Goal: Check status: Check status

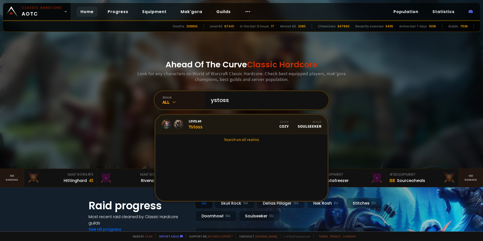
type input "ystoss"
click at [208, 124] on link "Level 60 Ystoss Guild Cozy Realm Soulseeker" at bounding box center [241, 124] width 172 height 19
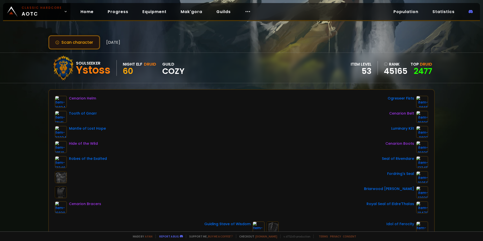
click at [86, 45] on button "Scan character" at bounding box center [74, 42] width 52 height 14
click at [81, 40] on button "Scan character" at bounding box center [74, 42] width 52 height 14
click at [116, 45] on span "[DATE]" at bounding box center [113, 42] width 14 height 6
click at [93, 43] on button "Scan character" at bounding box center [74, 42] width 52 height 14
click at [72, 45] on button "Scan character" at bounding box center [74, 42] width 52 height 14
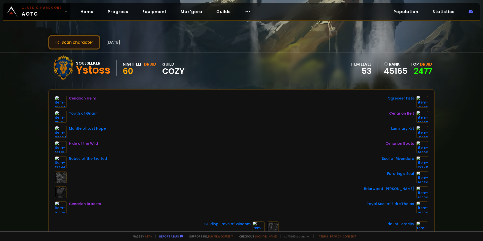
click at [71, 44] on button "Scan character" at bounding box center [74, 42] width 52 height 14
click at [75, 40] on button "Scan character" at bounding box center [74, 42] width 52 height 14
